Goal: Task Accomplishment & Management: Use online tool/utility

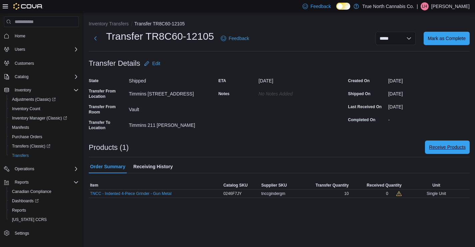
click at [438, 147] on span "Receive Products" at bounding box center [447, 147] width 37 height 7
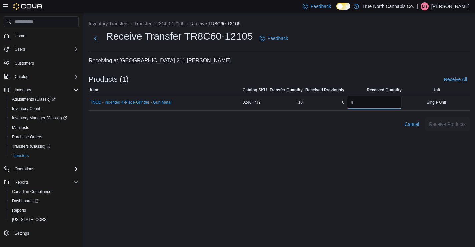
click at [370, 106] on input "number" at bounding box center [374, 102] width 55 height 13
type input "*"
type input "**"
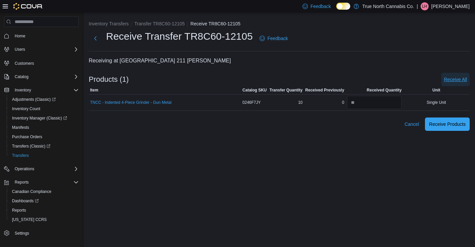
click at [454, 80] on span "Receive All" at bounding box center [455, 79] width 23 height 7
click at [447, 122] on span "Receive Products" at bounding box center [447, 123] width 37 height 7
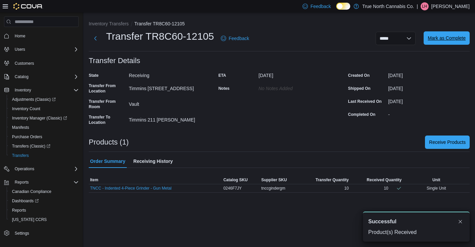
click at [444, 40] on span "Mark as Complete" at bounding box center [446, 38] width 38 height 7
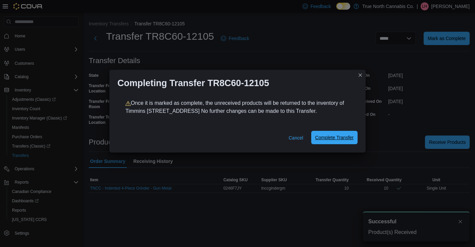
click at [336, 139] on span "Complete Transfer" at bounding box center [334, 137] width 38 height 7
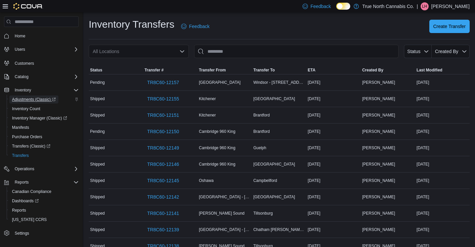
click at [39, 101] on span "Adjustments (Classic)" at bounding box center [34, 99] width 44 height 5
